Goal: Transaction & Acquisition: Download file/media

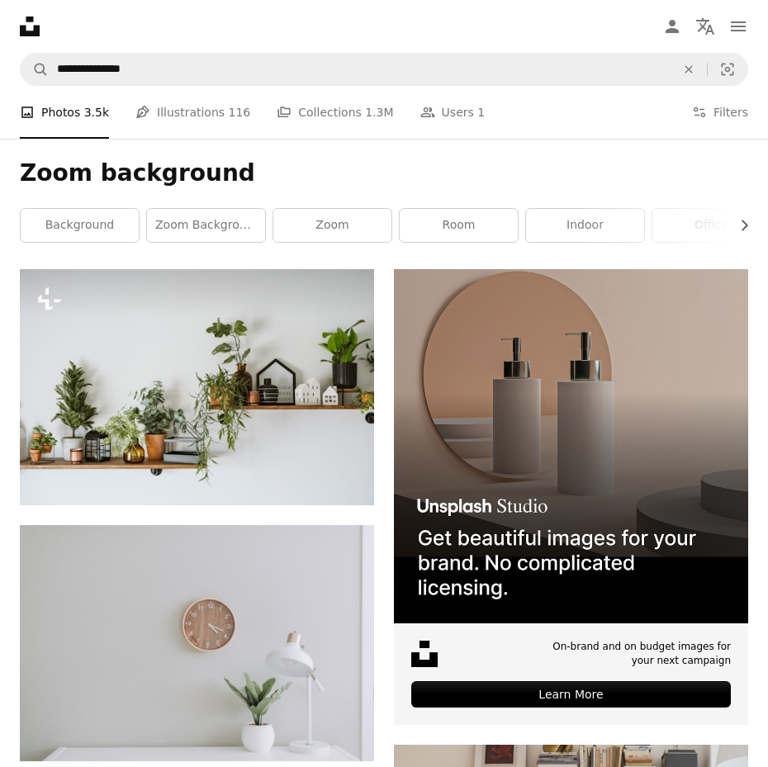
scroll to position [2115, 0]
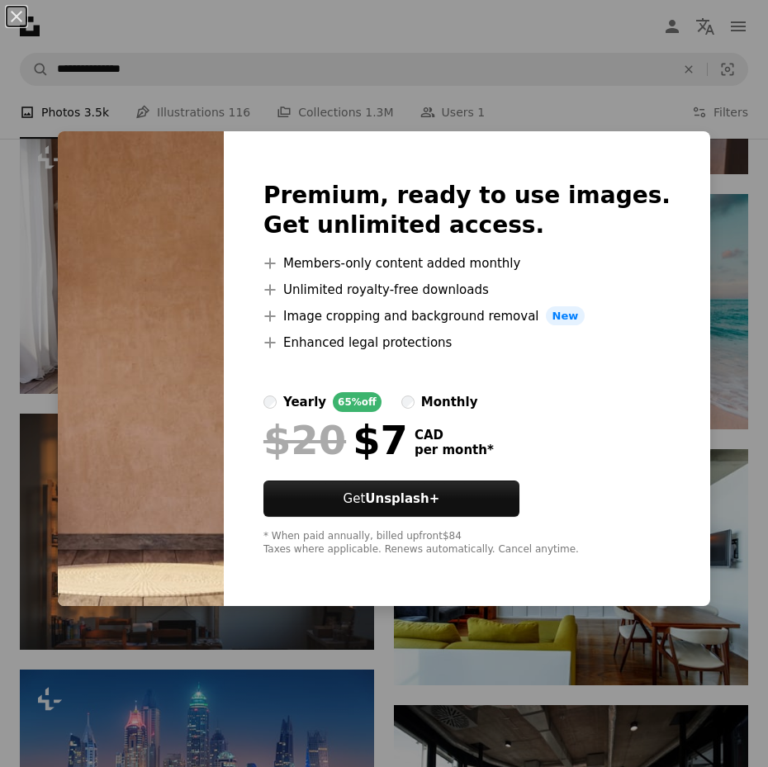
click at [664, 69] on div "An X shape Premium, ready to use images. Get unlimited access. A plus sign Memb…" at bounding box center [384, 383] width 768 height 767
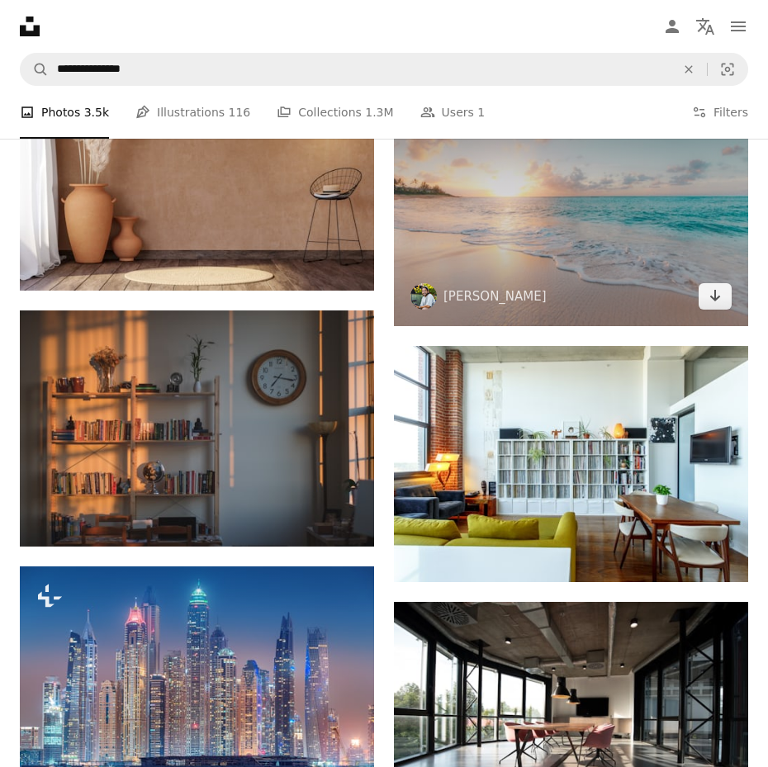
scroll to position [2297, 0]
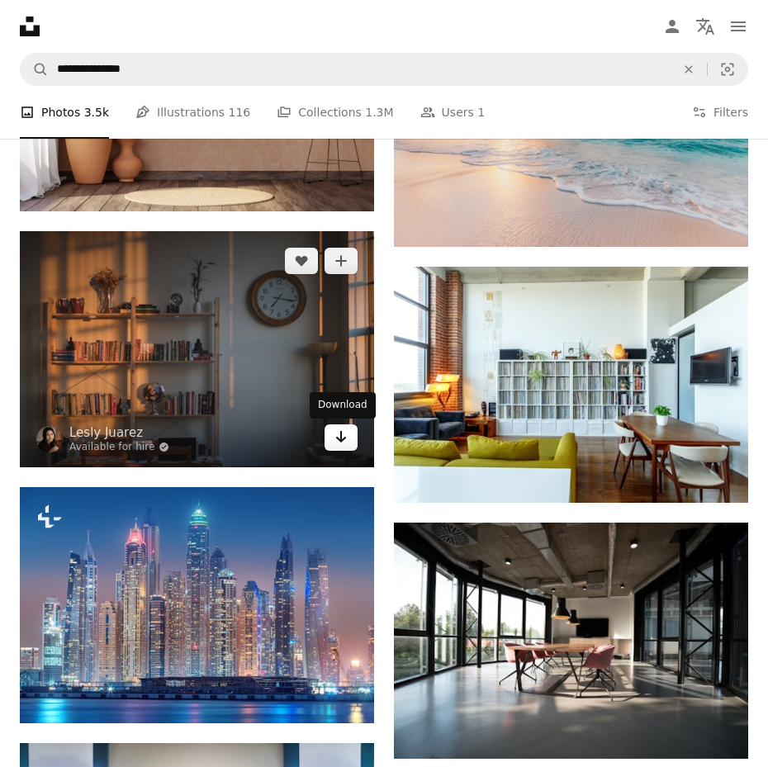
click at [343, 446] on icon "Arrow pointing down" at bounding box center [341, 437] width 13 height 20
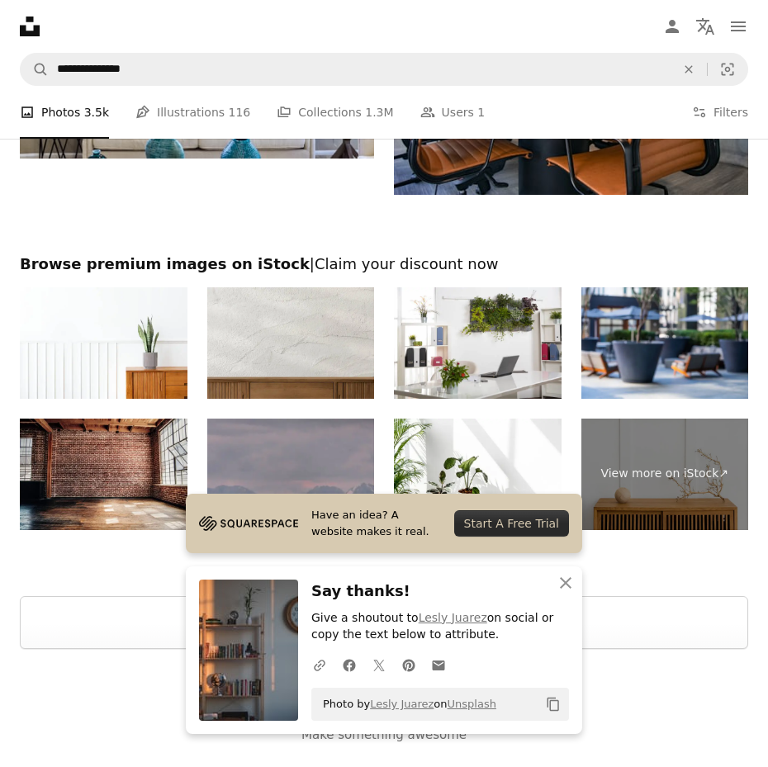
scroll to position [3132, 0]
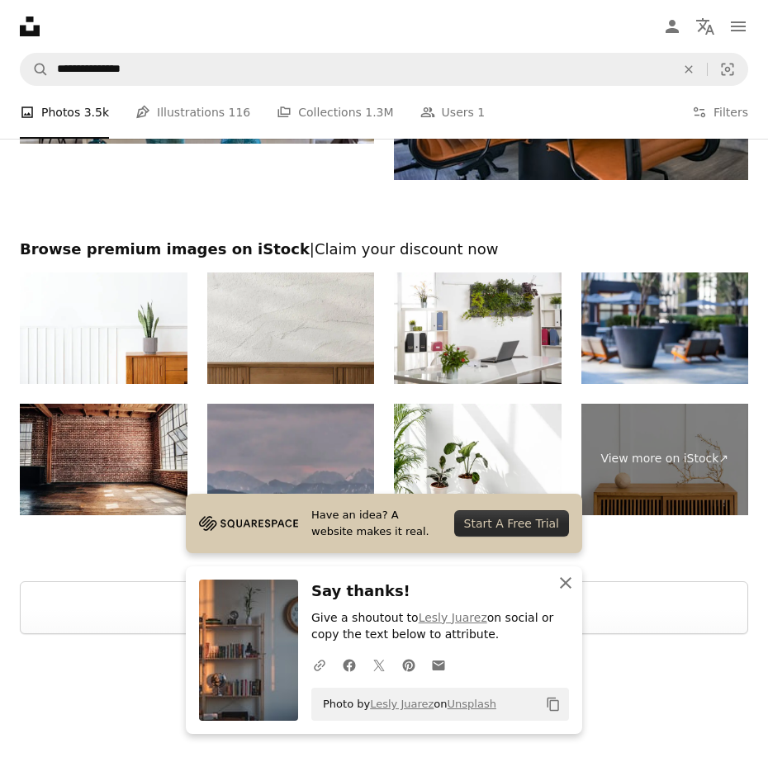
click at [571, 586] on icon "button" at bounding box center [566, 583] width 12 height 12
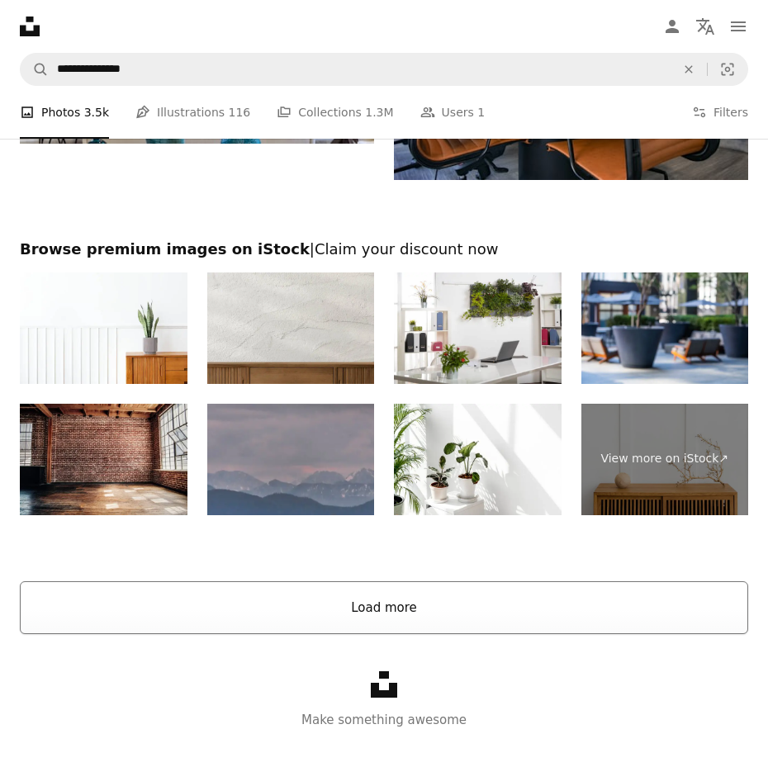
click at [411, 612] on button "Load more" at bounding box center [384, 607] width 729 height 53
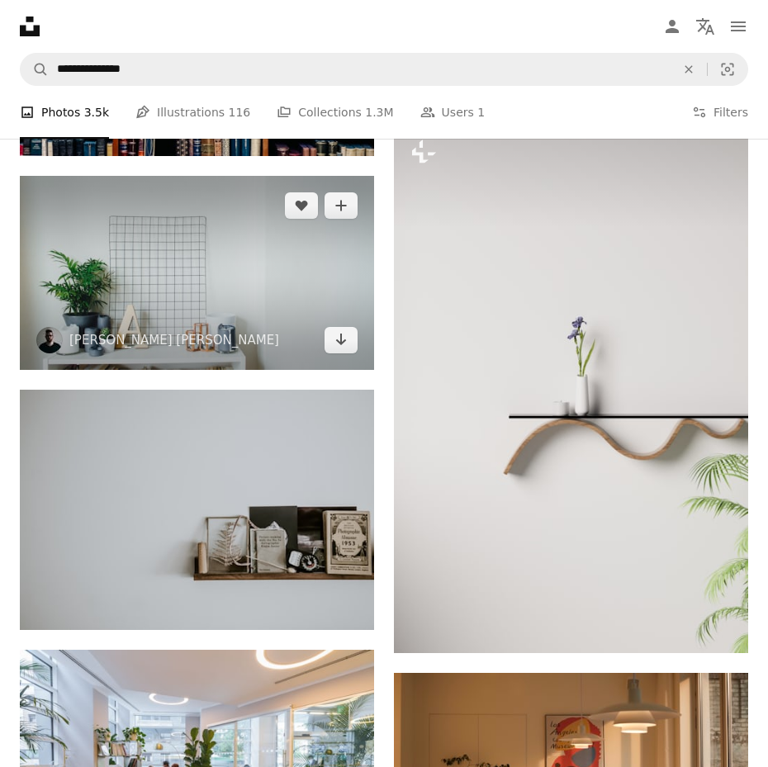
scroll to position [8737, 0]
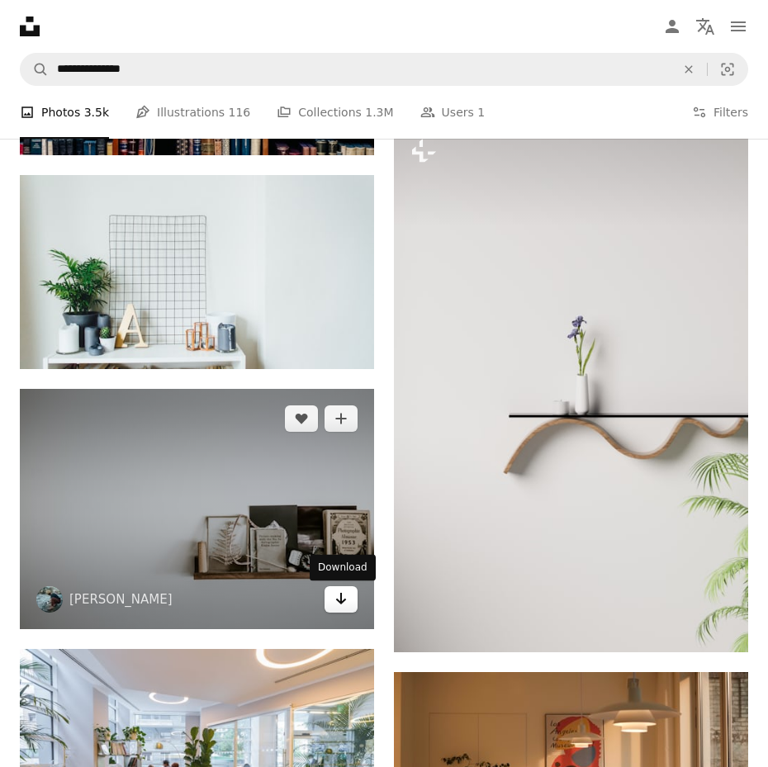
click at [342, 599] on icon "Arrow pointing down" at bounding box center [341, 599] width 13 height 20
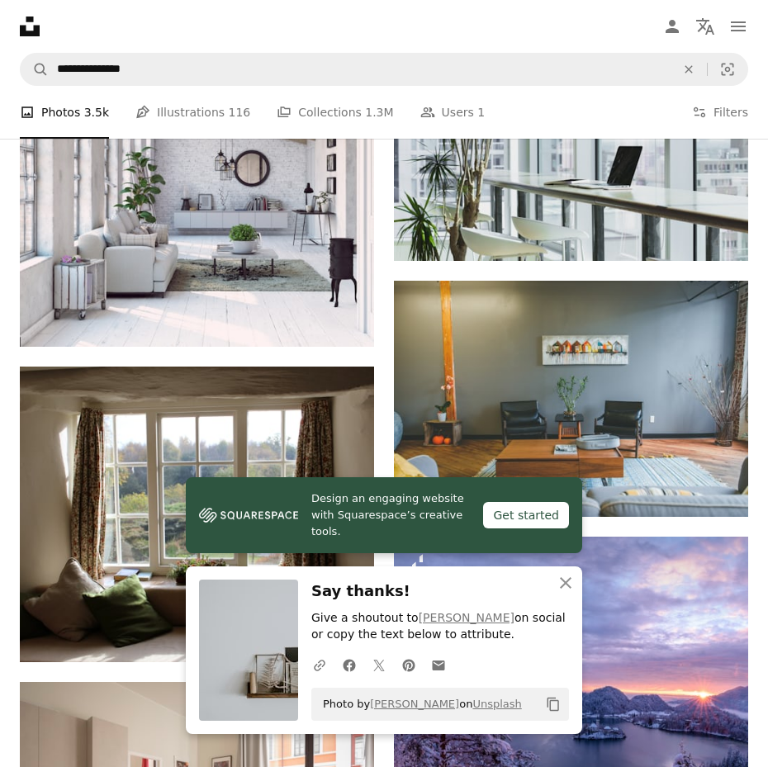
scroll to position [9641, 0]
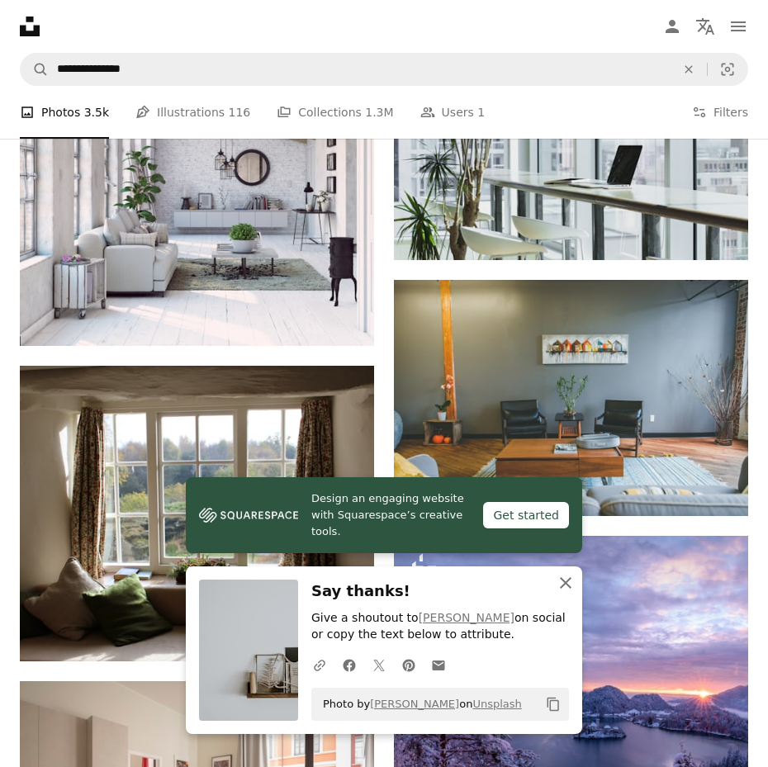
click at [564, 577] on icon "An X shape" at bounding box center [566, 583] width 20 height 20
